Goal: Task Accomplishment & Management: Use online tool/utility

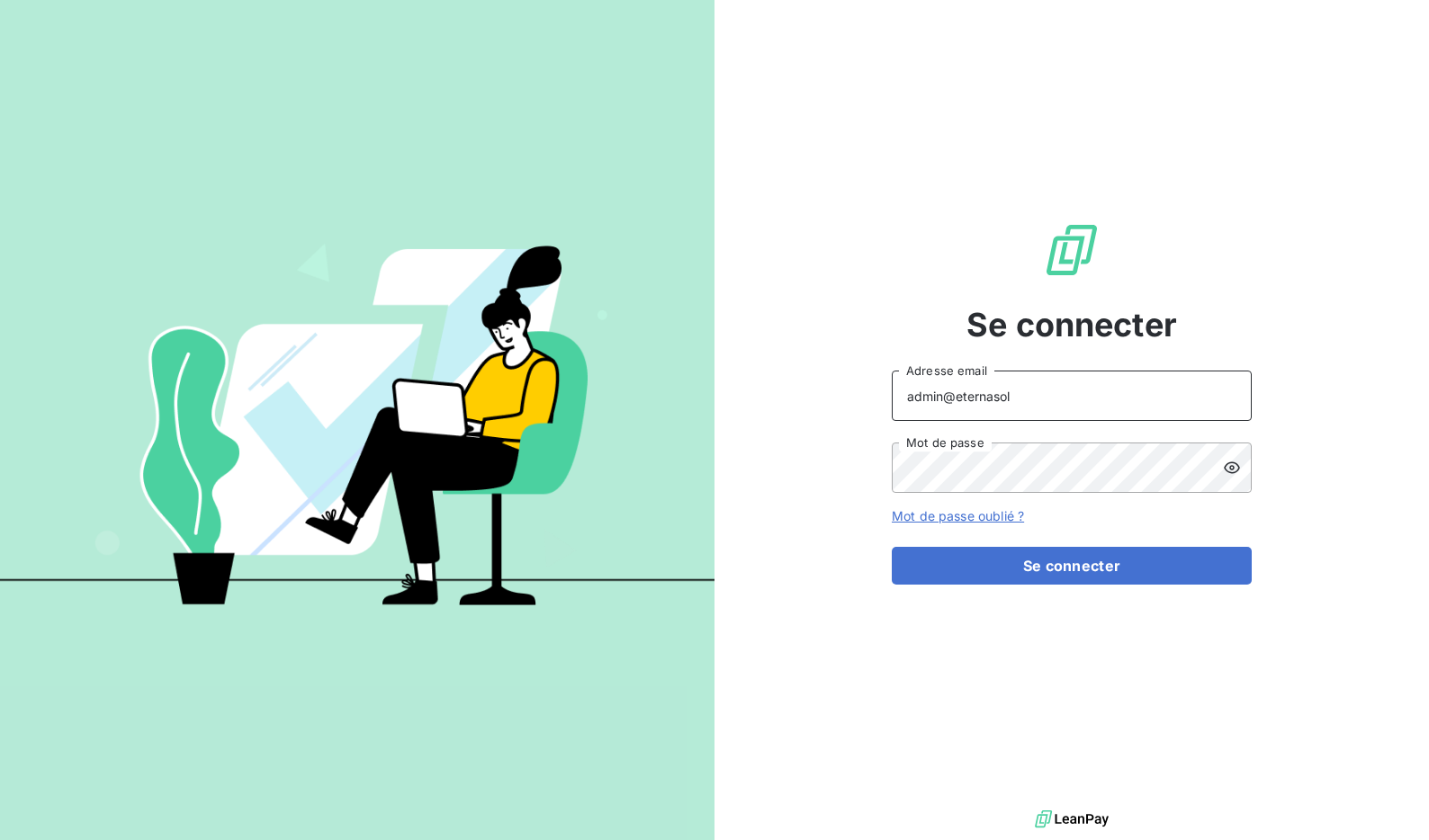
click at [1036, 396] on input "admin@eternasol" at bounding box center [1072, 396] width 359 height 51
type input "admin@altecc"
click at [892, 547] on button "Se connecter" at bounding box center [1072, 566] width 359 height 38
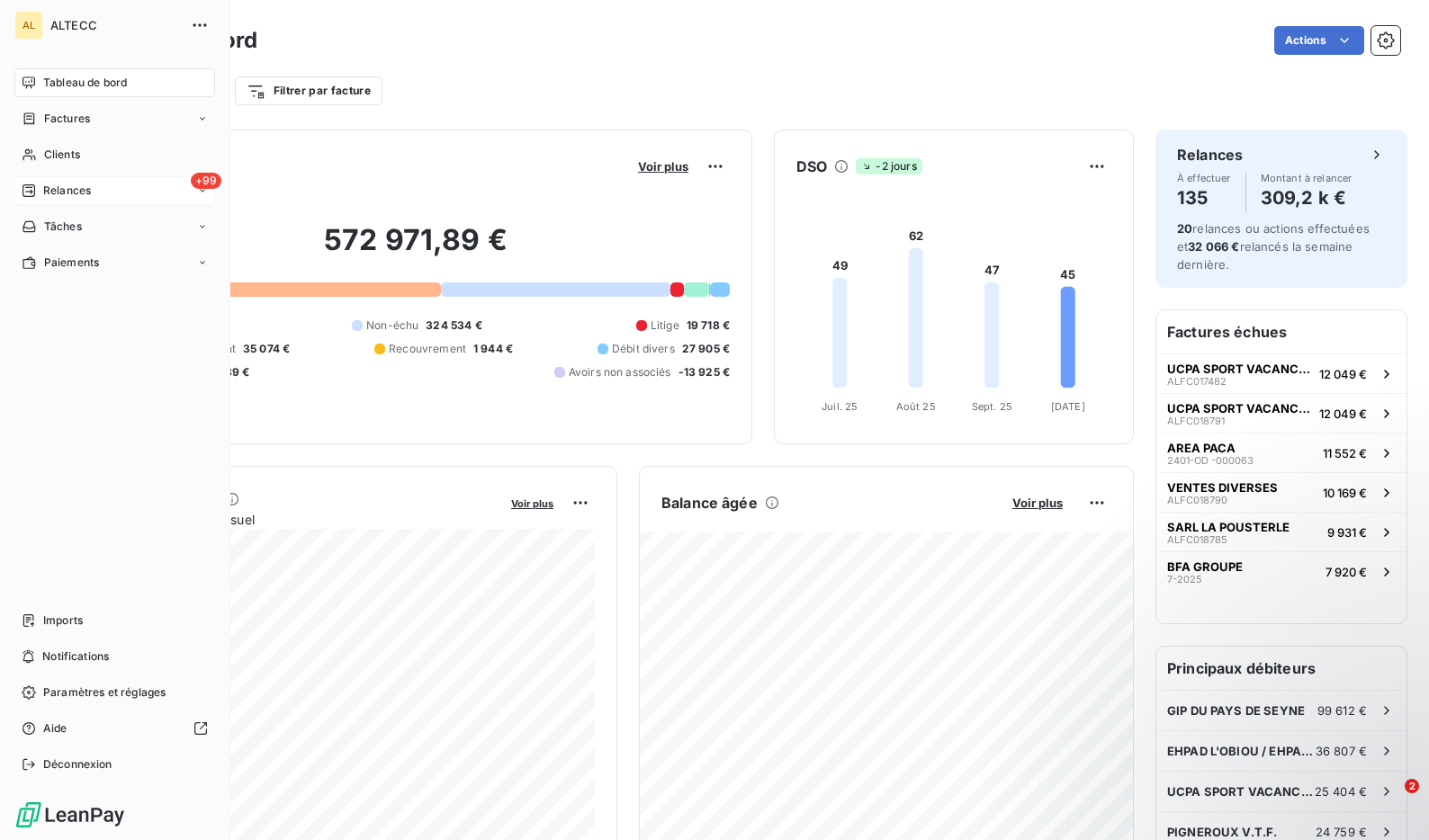
click at [76, 196] on span "Relances" at bounding box center [67, 190] width 48 height 16
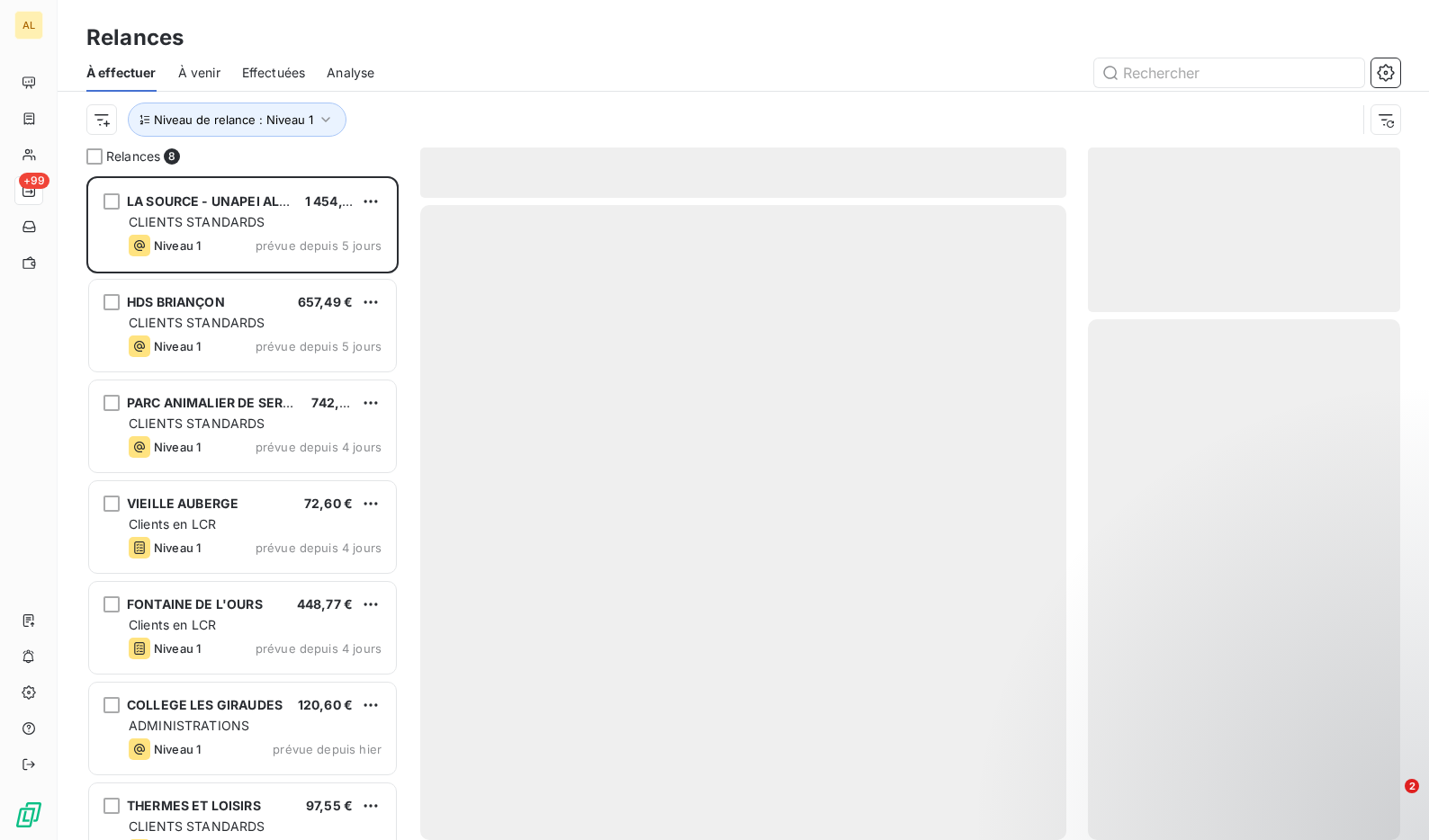
scroll to position [664, 313]
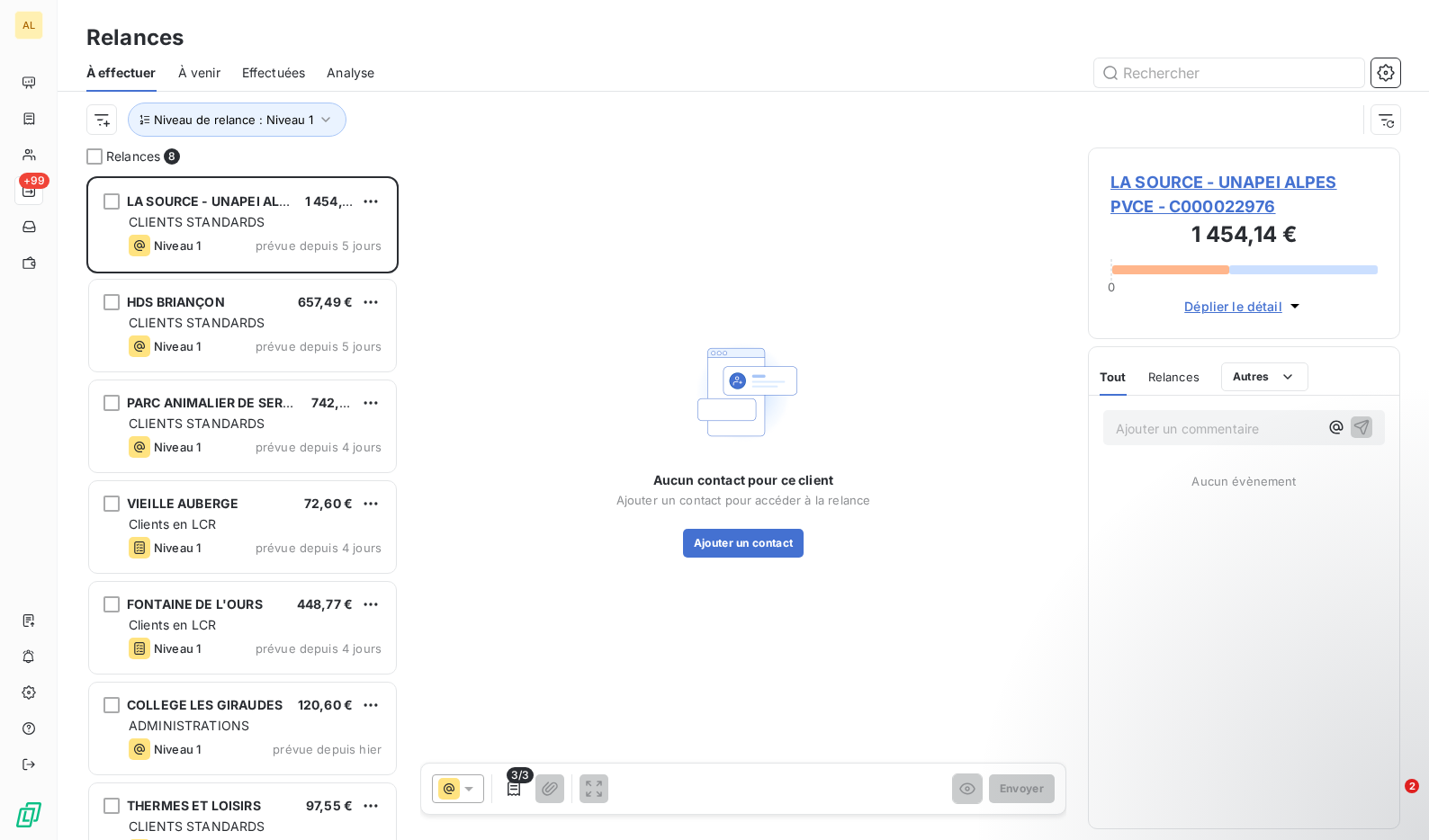
click at [270, 75] on span "Effectuées" at bounding box center [273, 73] width 64 height 18
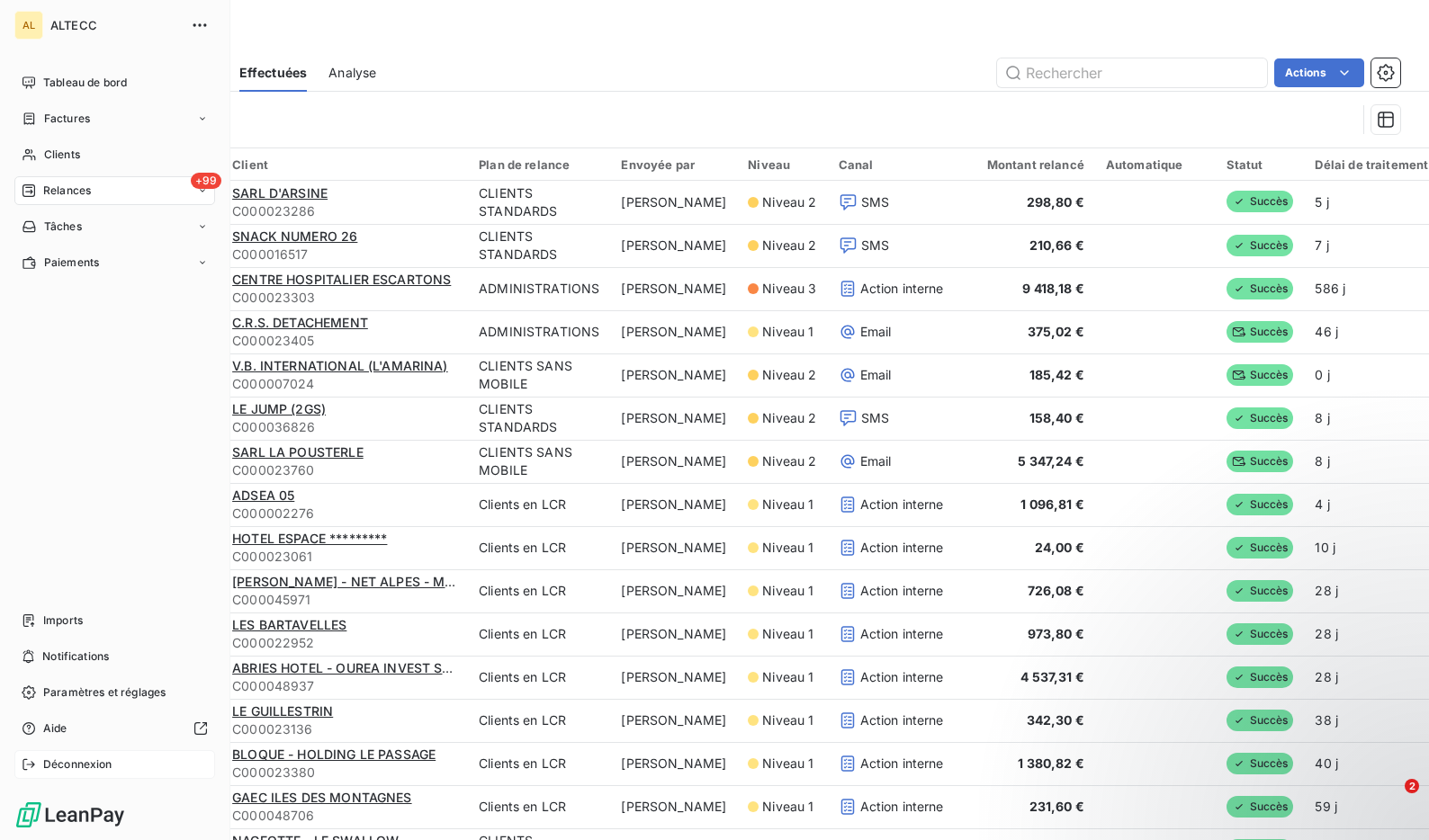
click at [36, 765] on div "Déconnexion" at bounding box center [115, 765] width 201 height 29
